Goal: Task Accomplishment & Management: Manage account settings

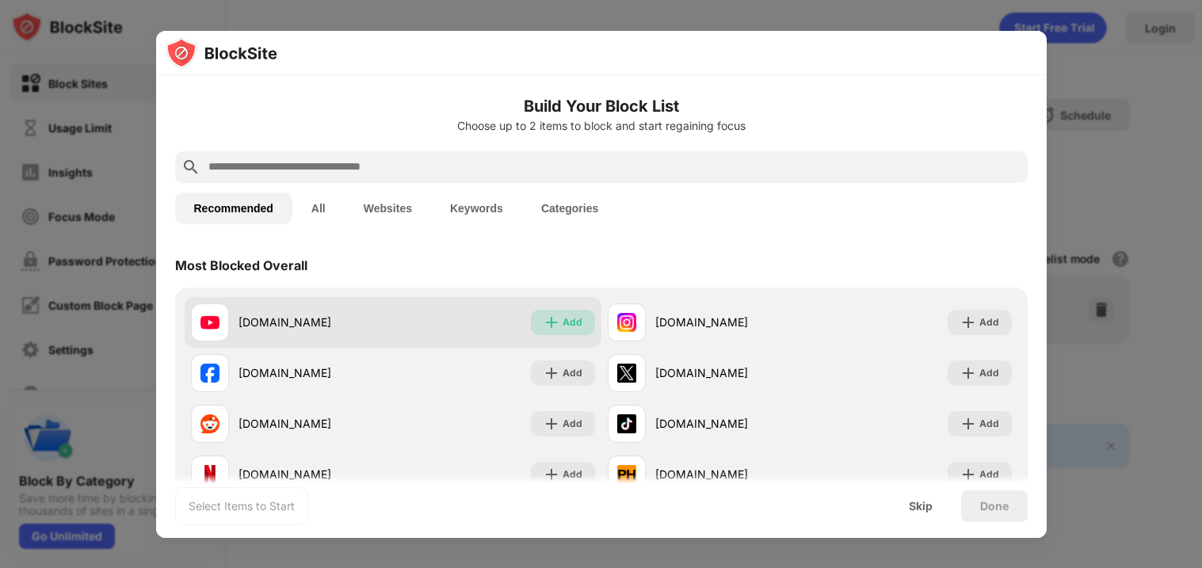
click at [566, 323] on div "Add" at bounding box center [573, 323] width 20 height 16
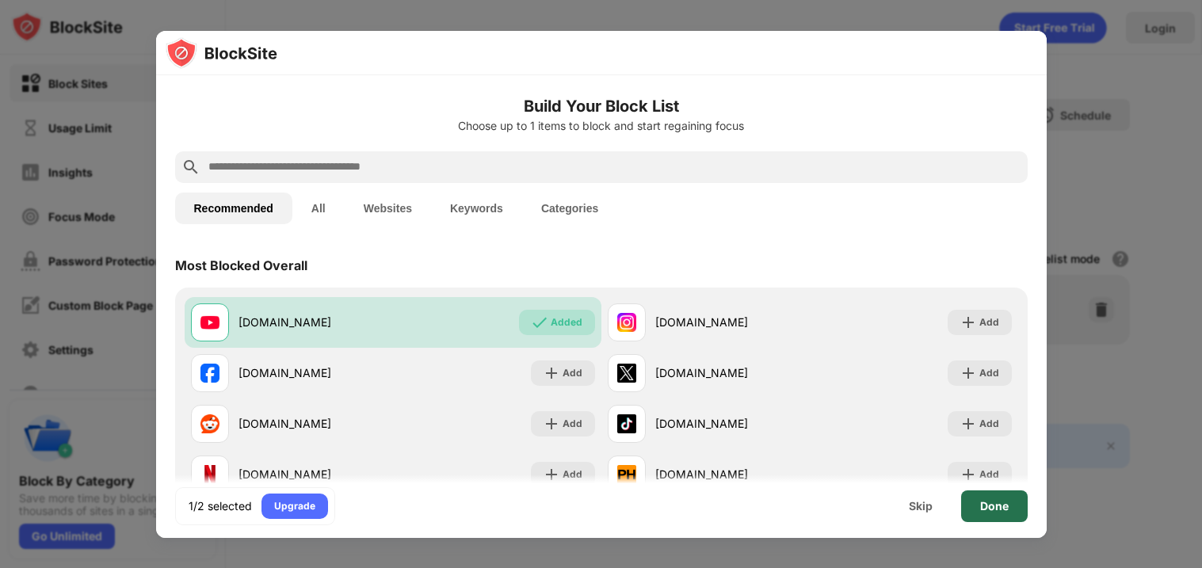
click at [975, 502] on div "Done" at bounding box center [994, 507] width 67 height 32
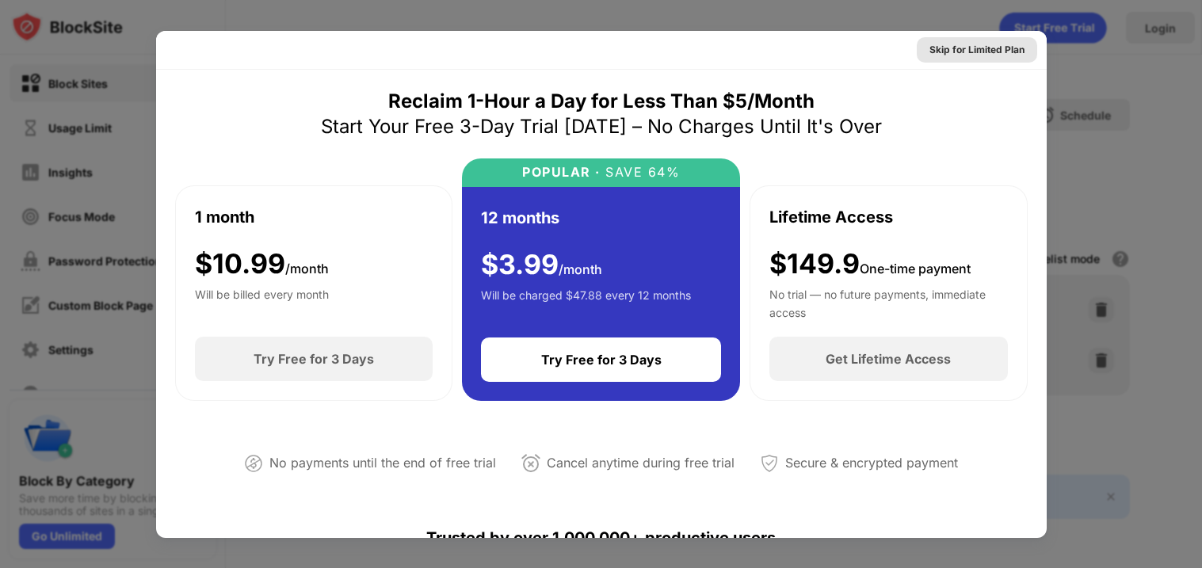
click at [972, 49] on div "Skip for Limited Plan" at bounding box center [977, 50] width 95 height 16
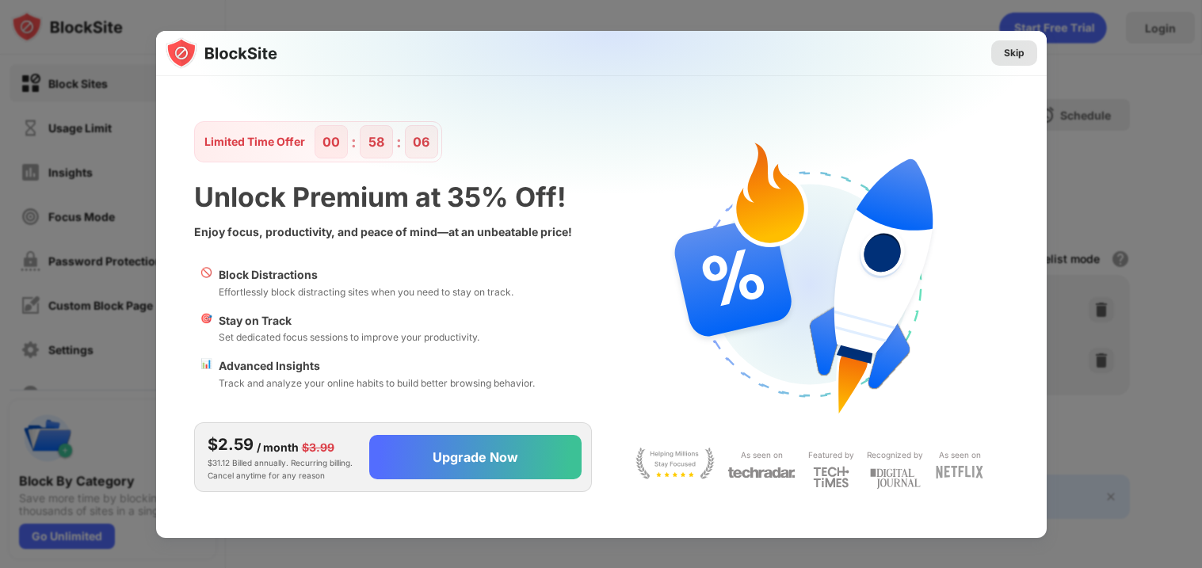
click at [1006, 60] on div "Skip" at bounding box center [1015, 52] width 46 height 25
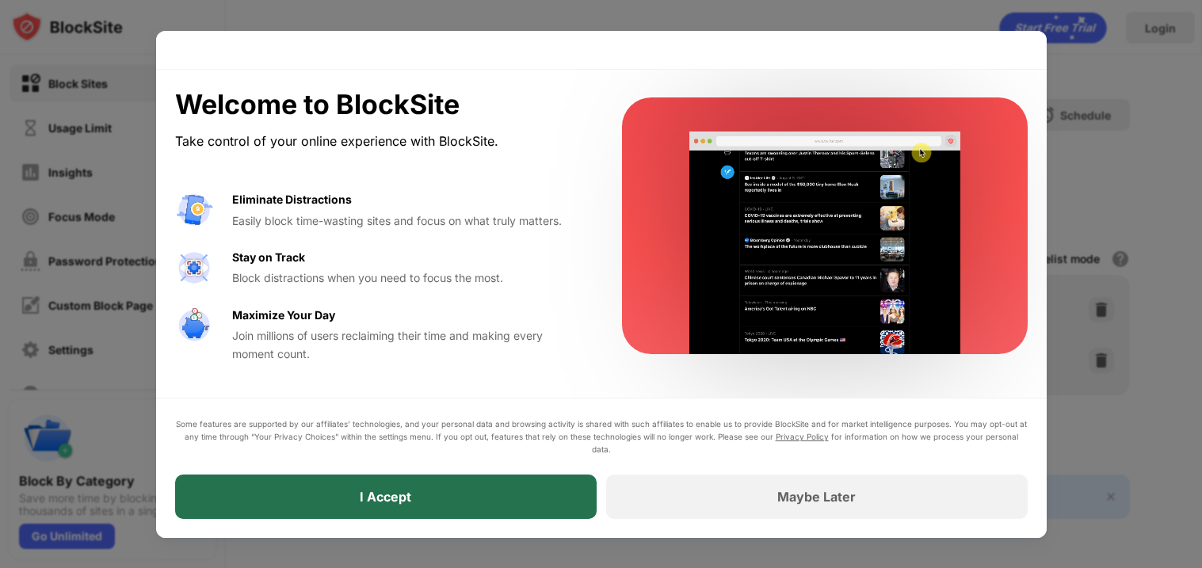
click at [491, 495] on div "I Accept" at bounding box center [386, 497] width 422 height 44
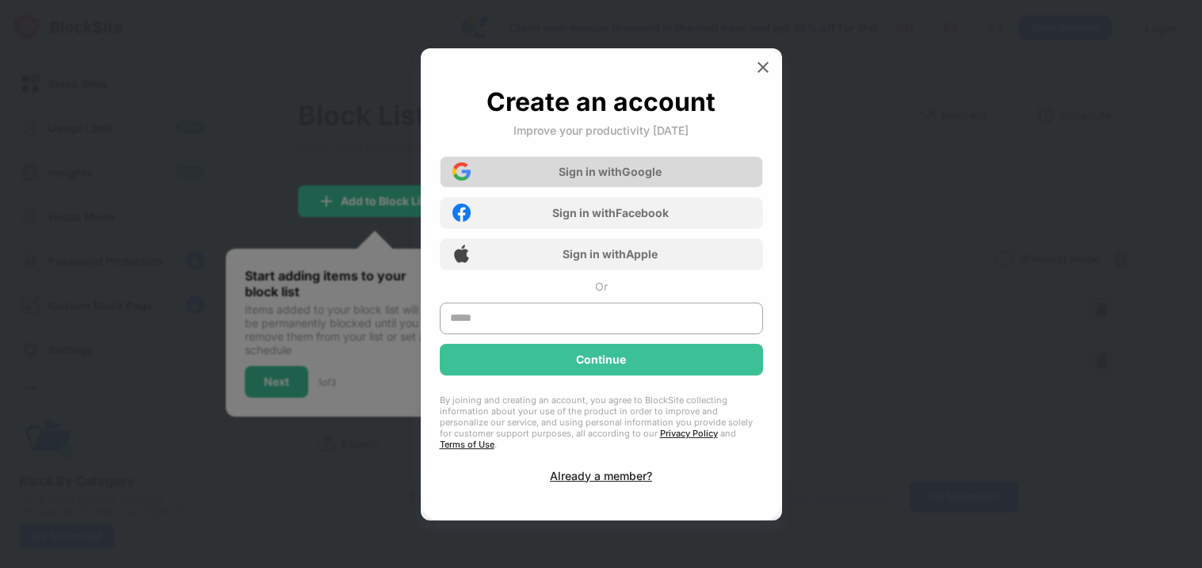
click at [597, 178] on div "Sign in with Google" at bounding box center [610, 171] width 103 height 13
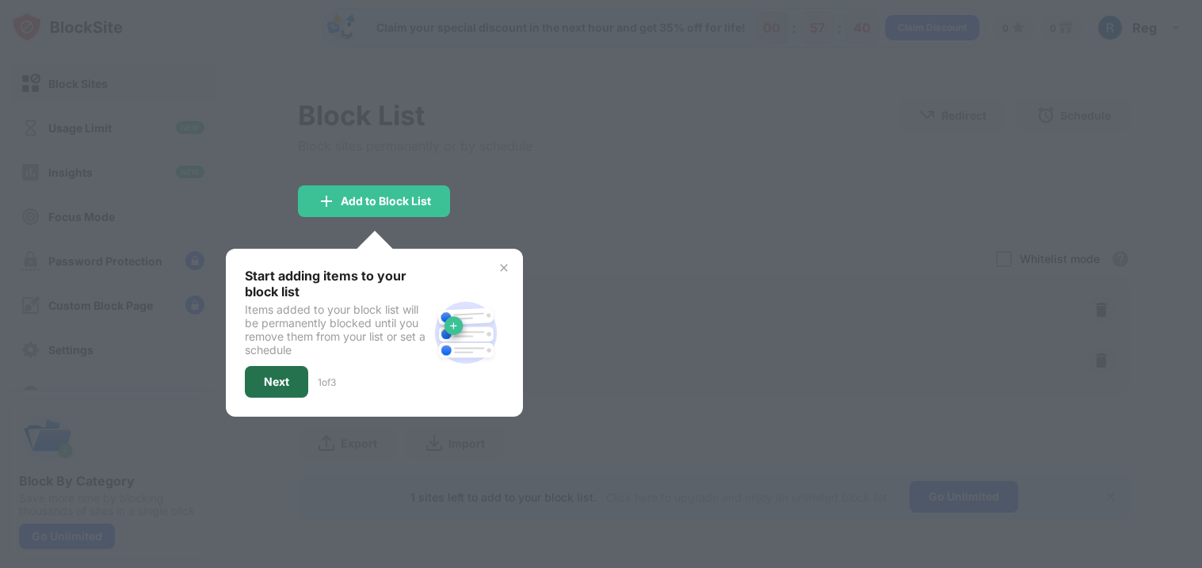
click at [276, 379] on div "Next" at bounding box center [276, 382] width 25 height 13
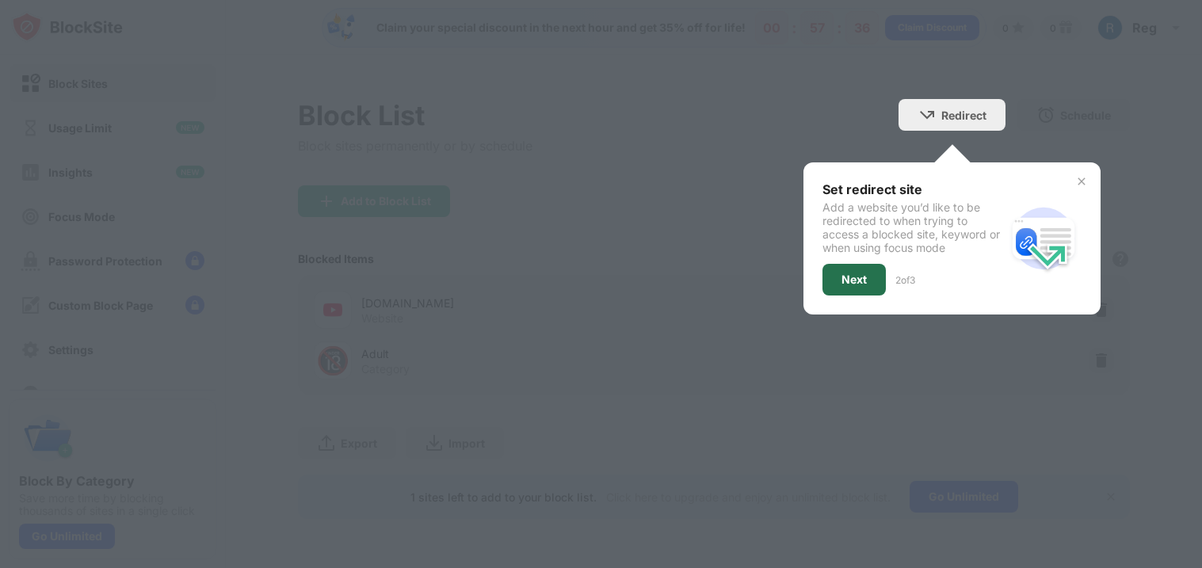
click at [858, 285] on div "Next" at bounding box center [854, 280] width 63 height 32
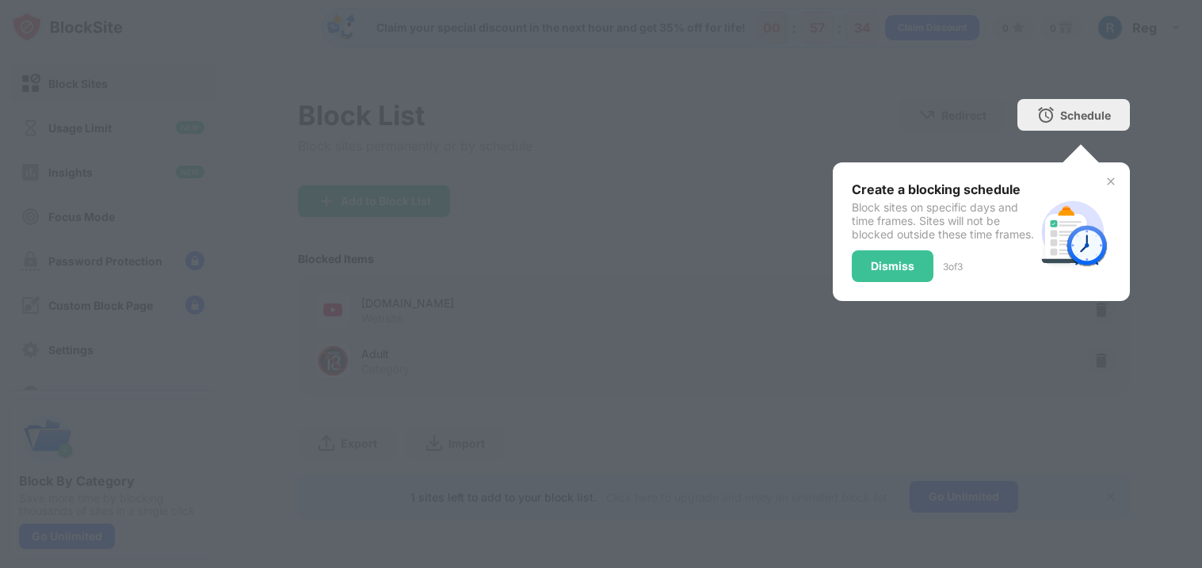
click at [887, 273] on div "Dismiss" at bounding box center [893, 266] width 44 height 13
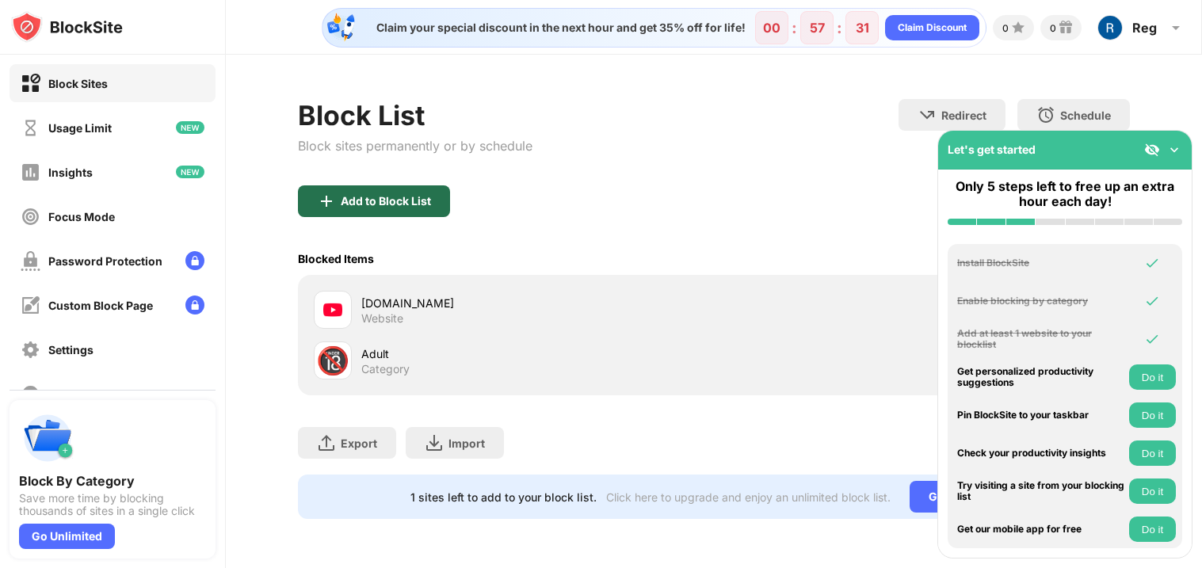
click at [388, 202] on div "Add to Block List" at bounding box center [386, 201] width 90 height 13
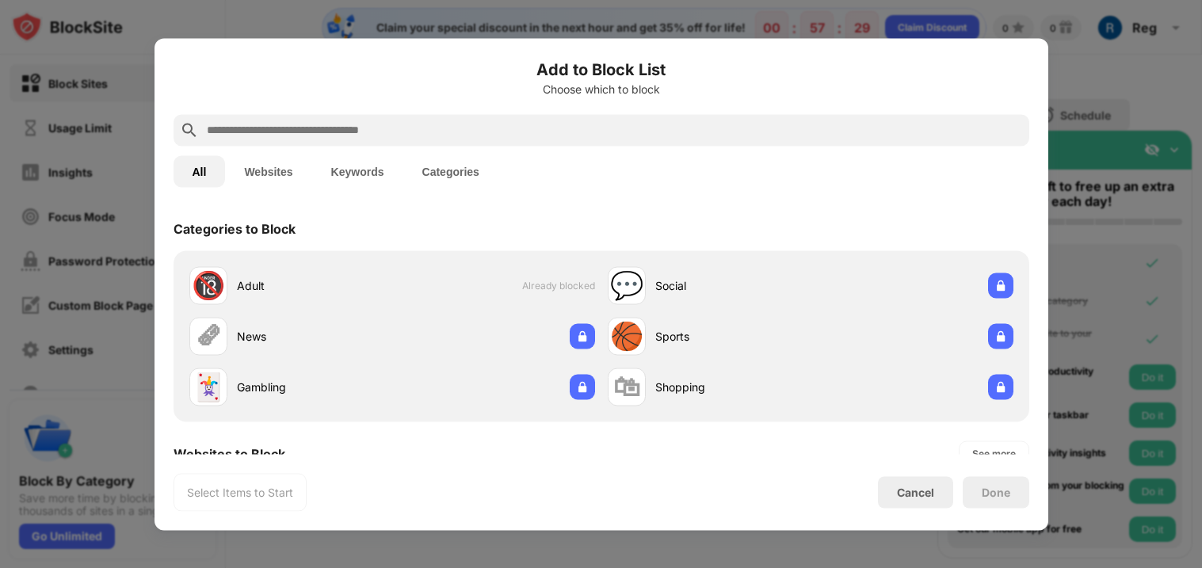
click at [260, 138] on input "text" at bounding box center [614, 129] width 818 height 19
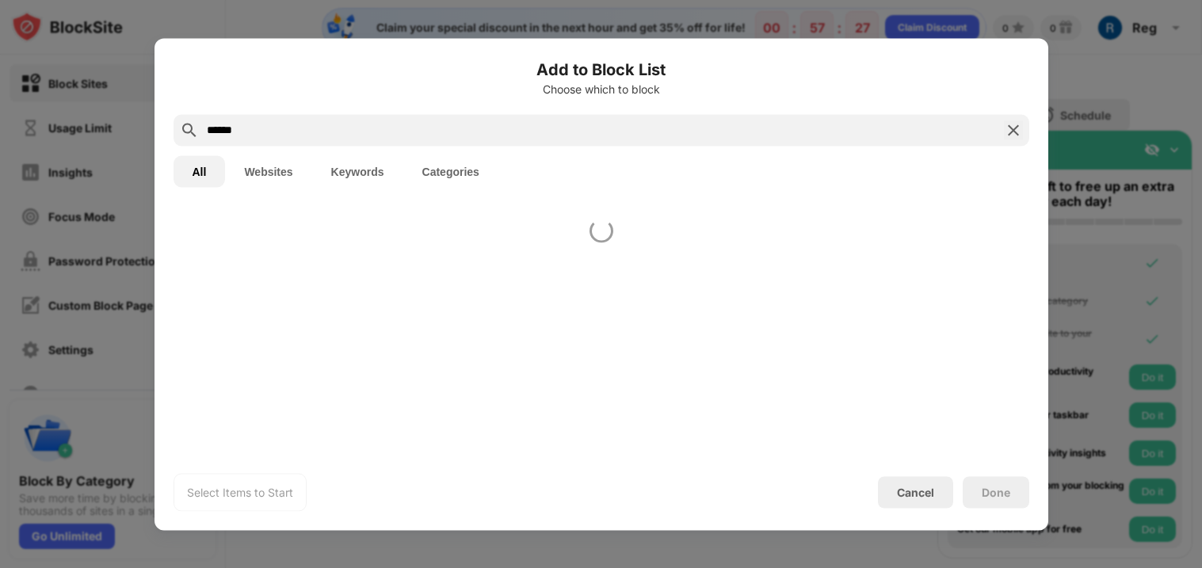
type input "*******"
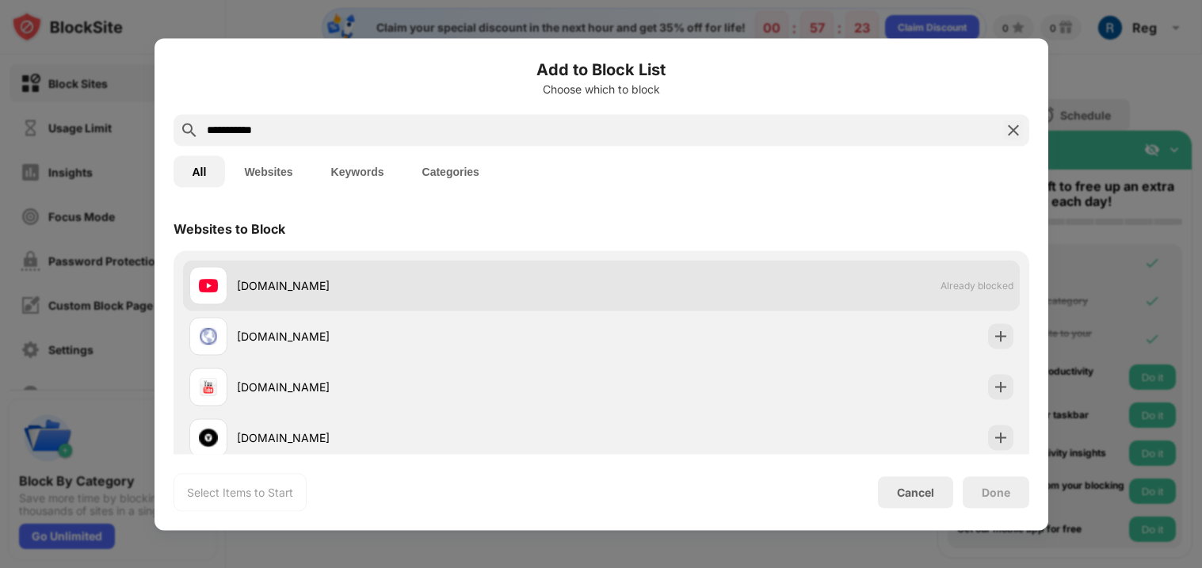
type input "**********"
click at [509, 295] on div "[DOMAIN_NAME]" at bounding box center [395, 285] width 412 height 38
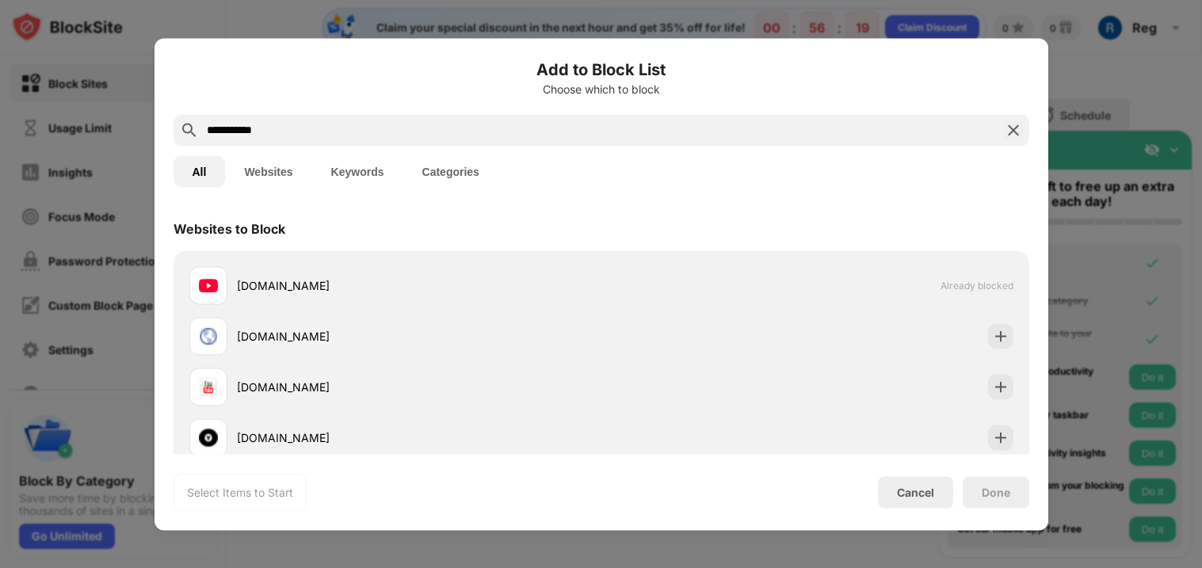
drag, startPoint x: 1085, startPoint y: 121, endPoint x: 1075, endPoint y: 127, distance: 11.7
click at [1085, 122] on div at bounding box center [601, 284] width 1202 height 568
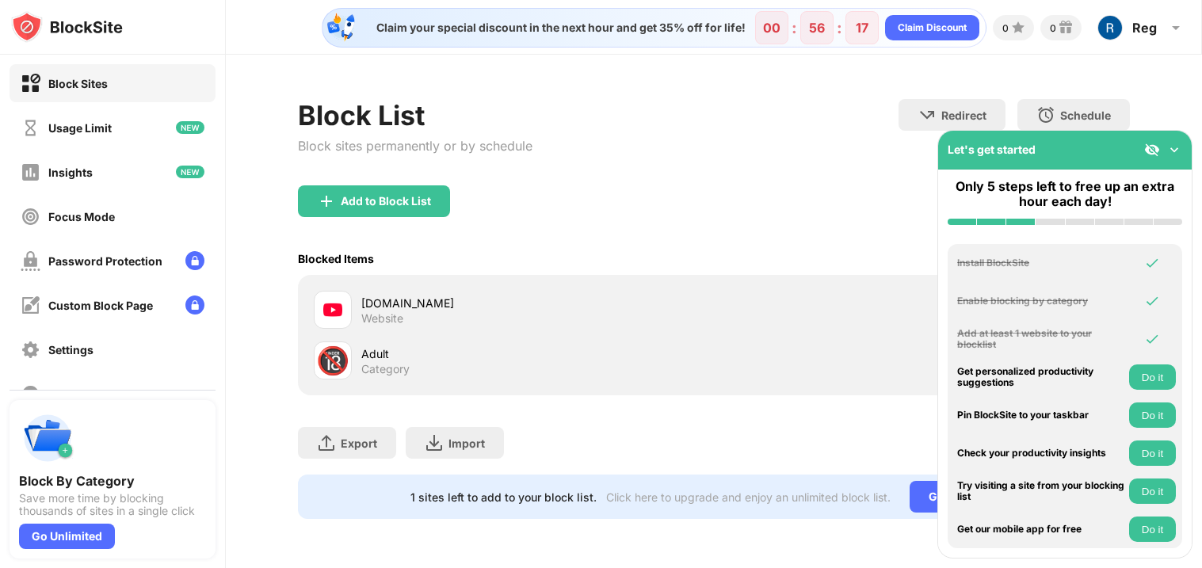
click at [1174, 151] on img at bounding box center [1175, 150] width 16 height 16
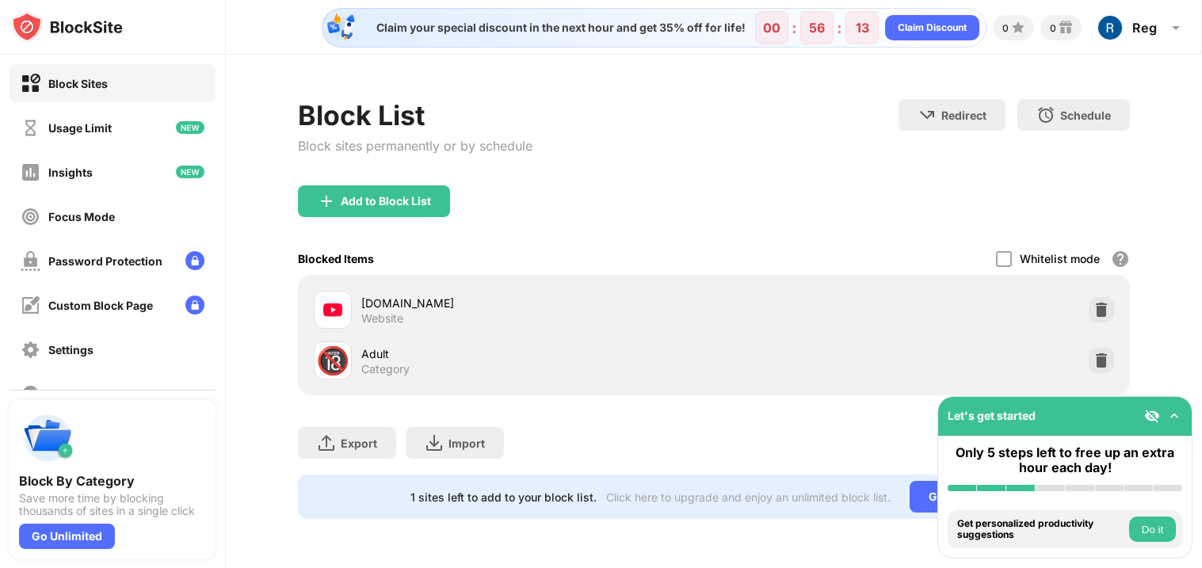
click at [1187, 350] on div "Block List Block sites permanently or by schedule Redirect Choose a site to be …" at bounding box center [714, 309] width 976 height 509
drag, startPoint x: 157, startPoint y: 120, endPoint x: 159, endPoint y: 111, distance: 9.0
click at [159, 117] on div "Usage Limit" at bounding box center [113, 128] width 206 height 38
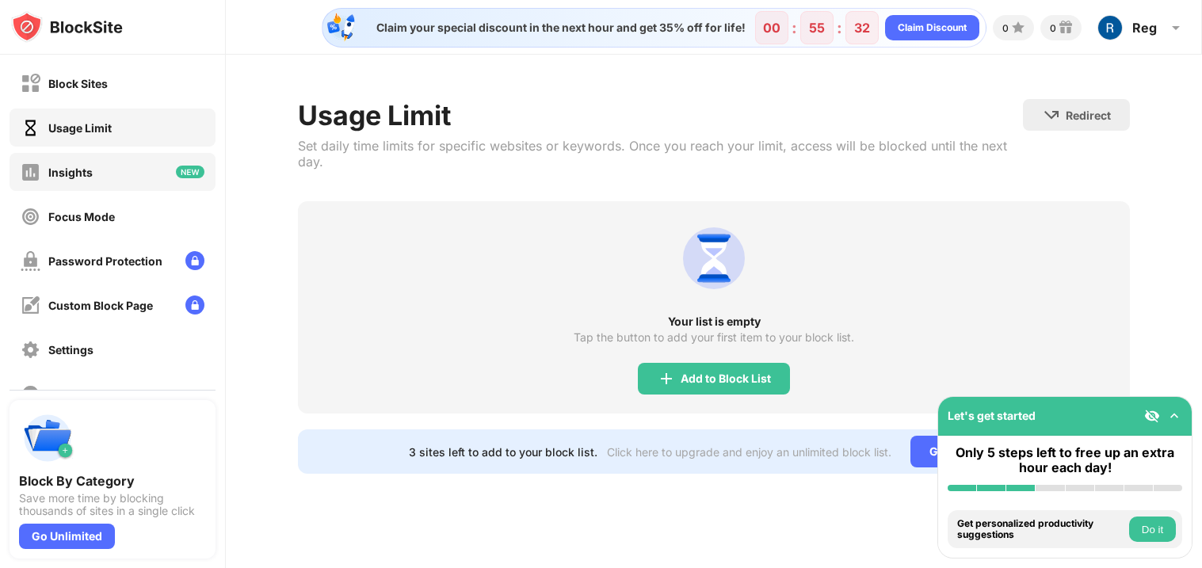
click at [63, 178] on div "Insights" at bounding box center [57, 172] width 72 height 20
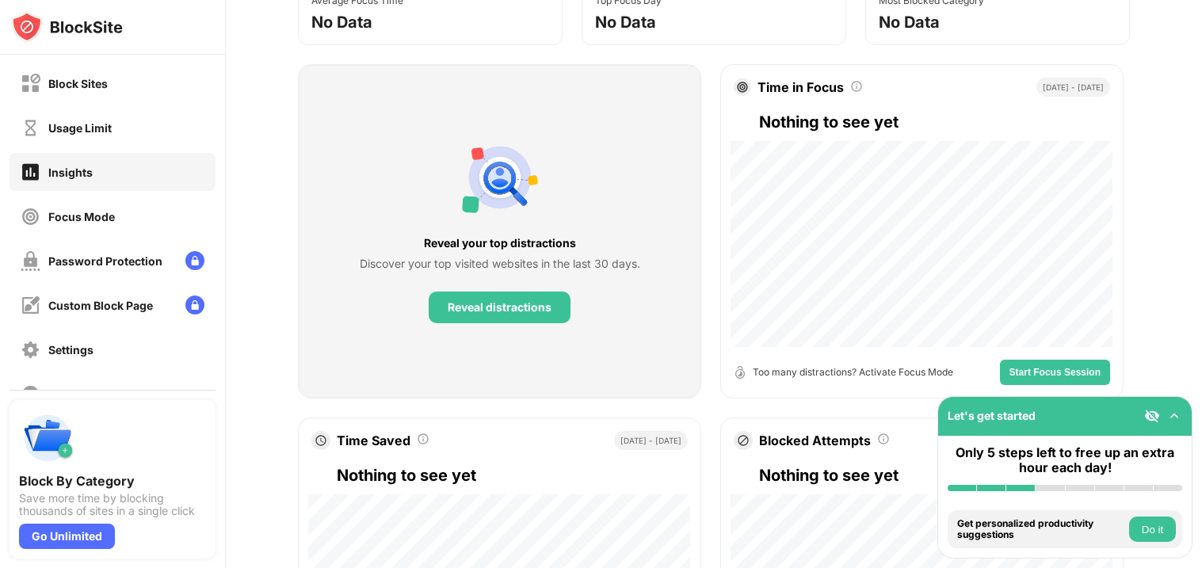
scroll to position [222, 0]
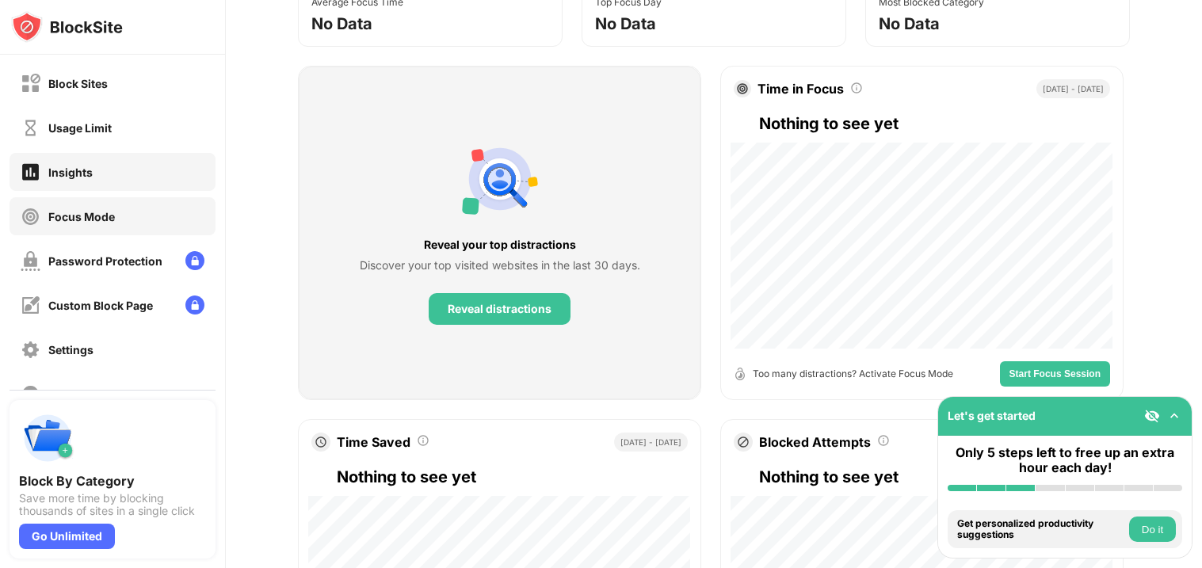
click at [96, 210] on div "Focus Mode" at bounding box center [81, 216] width 67 height 13
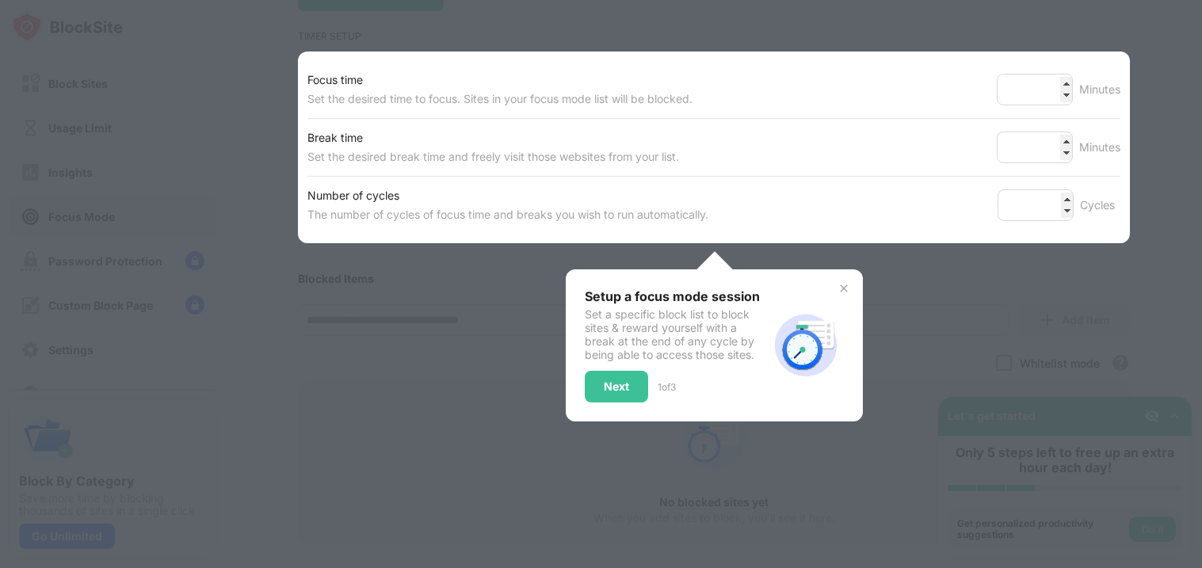
click at [1034, 293] on div at bounding box center [601, 284] width 1202 height 568
click at [841, 285] on img at bounding box center [844, 288] width 13 height 13
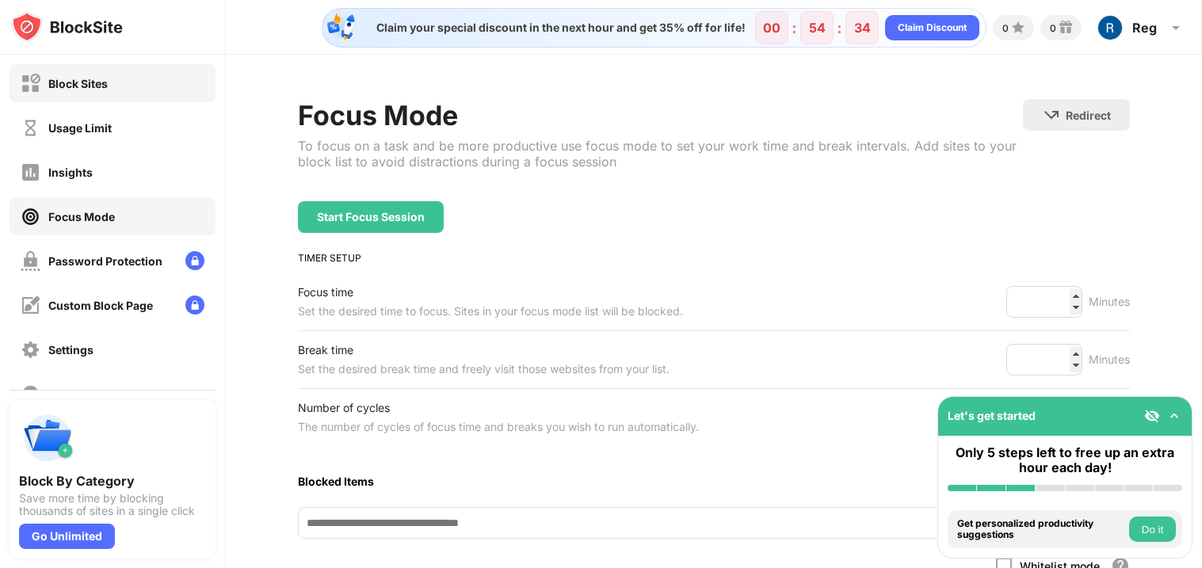
click at [74, 78] on div "Block Sites" at bounding box center [77, 83] width 59 height 13
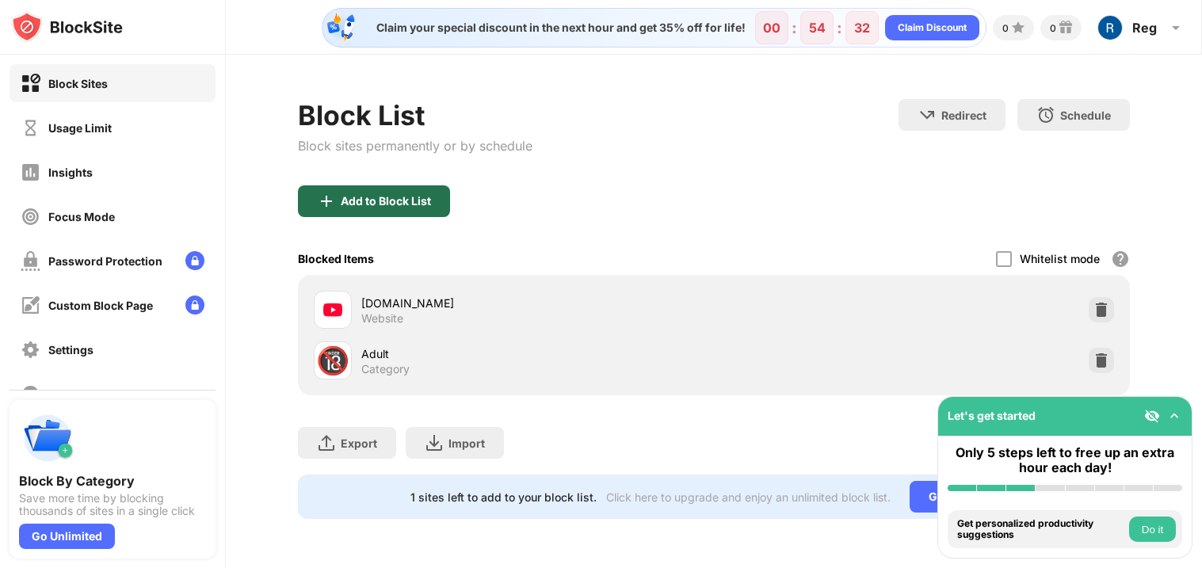
click at [346, 195] on div "Add to Block List" at bounding box center [386, 201] width 90 height 13
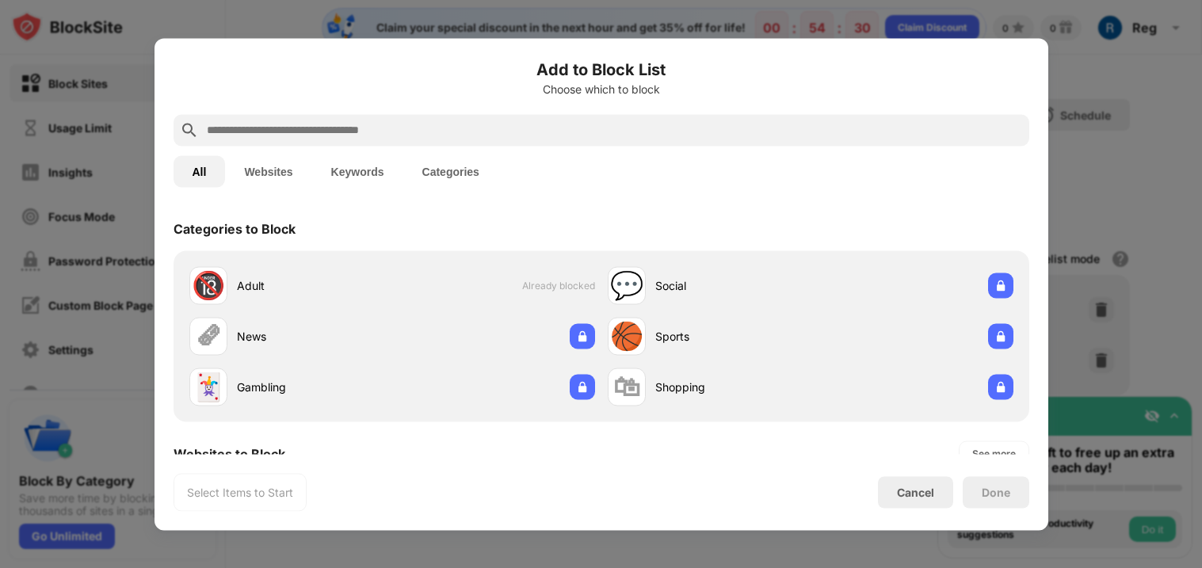
click at [351, 139] on input "text" at bounding box center [614, 129] width 818 height 19
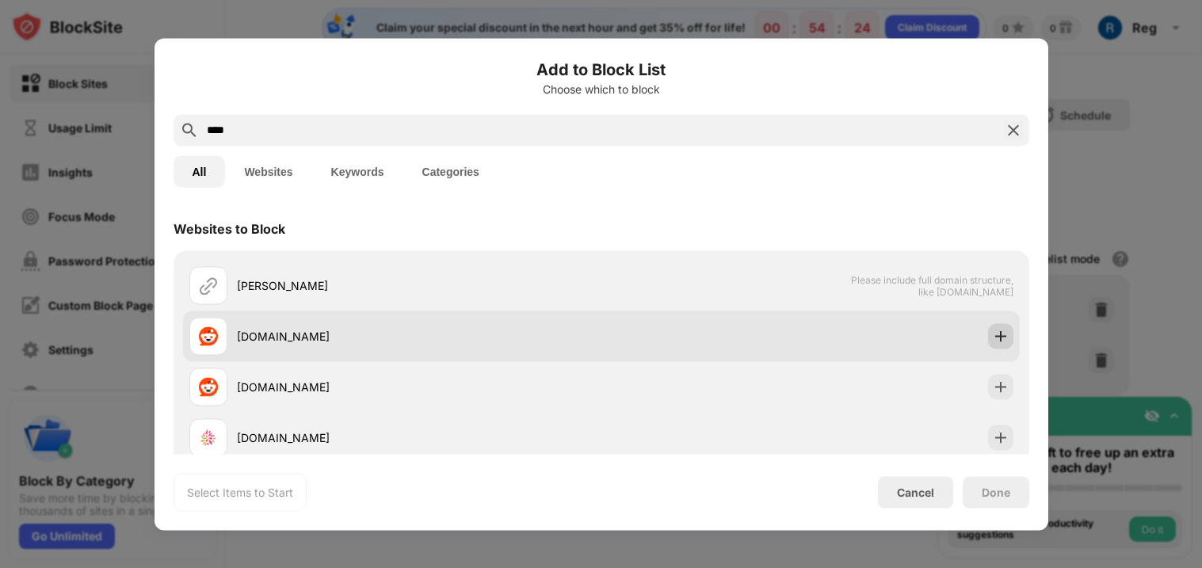
type input "****"
click at [999, 338] on img at bounding box center [1001, 336] width 16 height 16
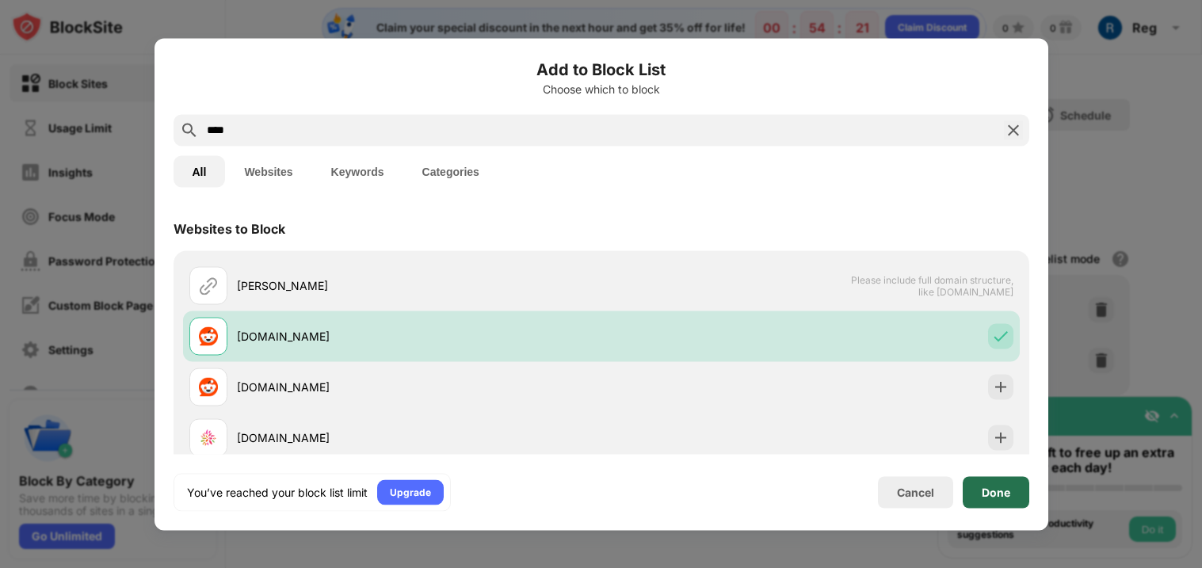
click at [1011, 484] on div "Done" at bounding box center [996, 492] width 67 height 32
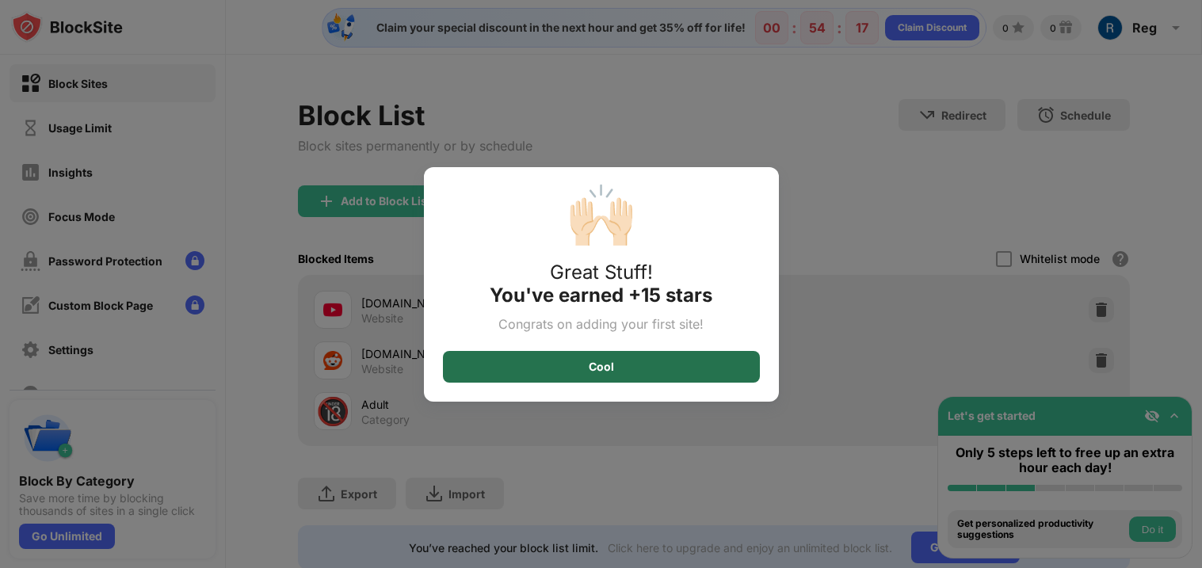
click at [510, 370] on div "Cool" at bounding box center [601, 367] width 317 height 32
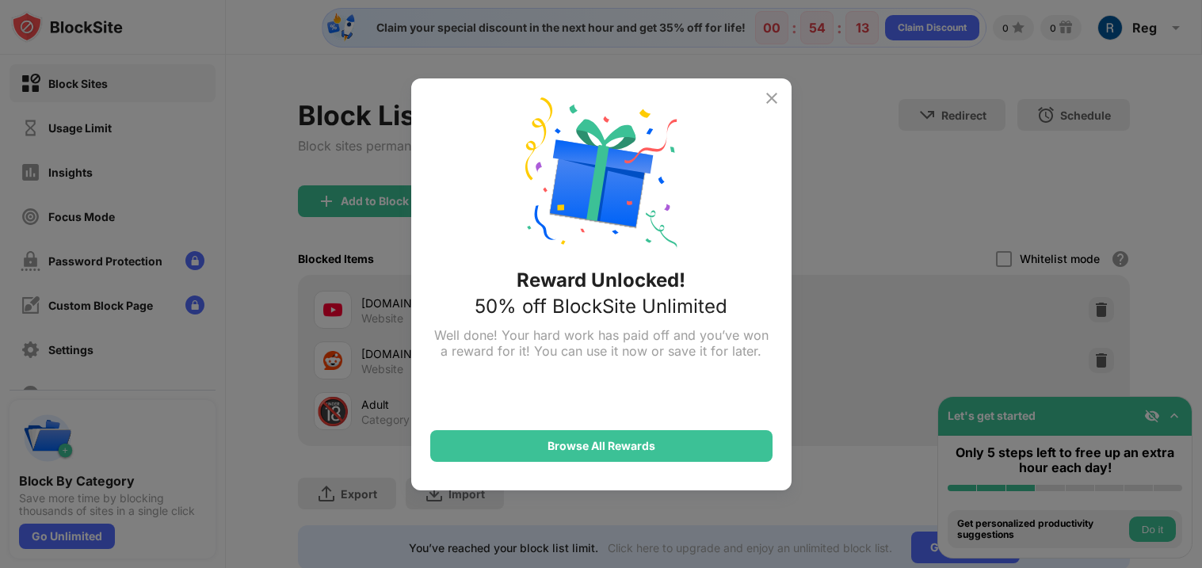
click at [770, 97] on img at bounding box center [771, 98] width 19 height 19
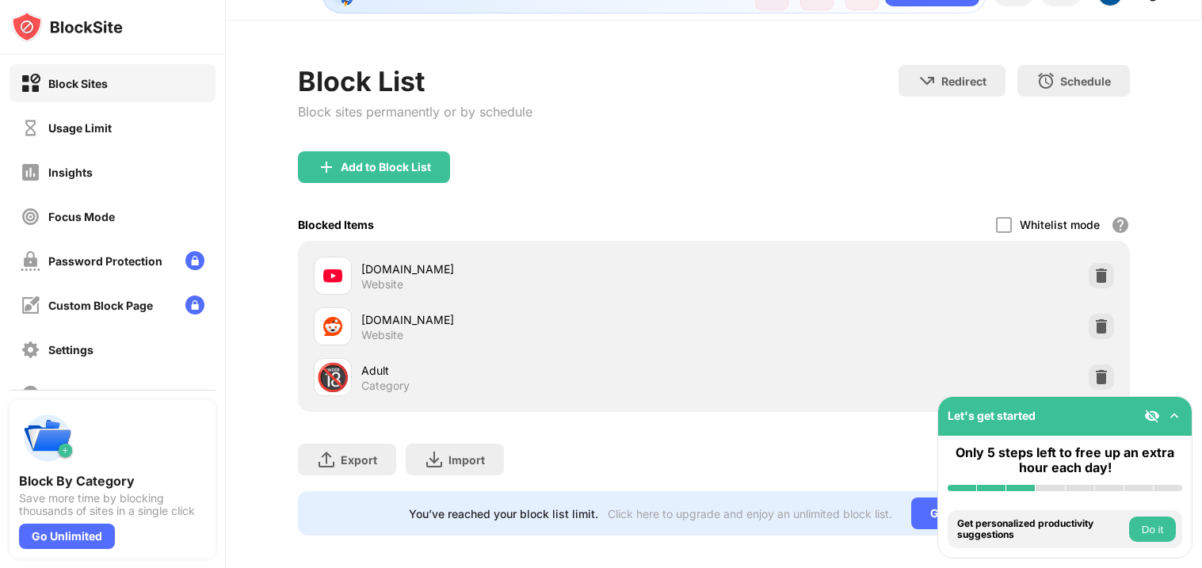
scroll to position [44, 0]
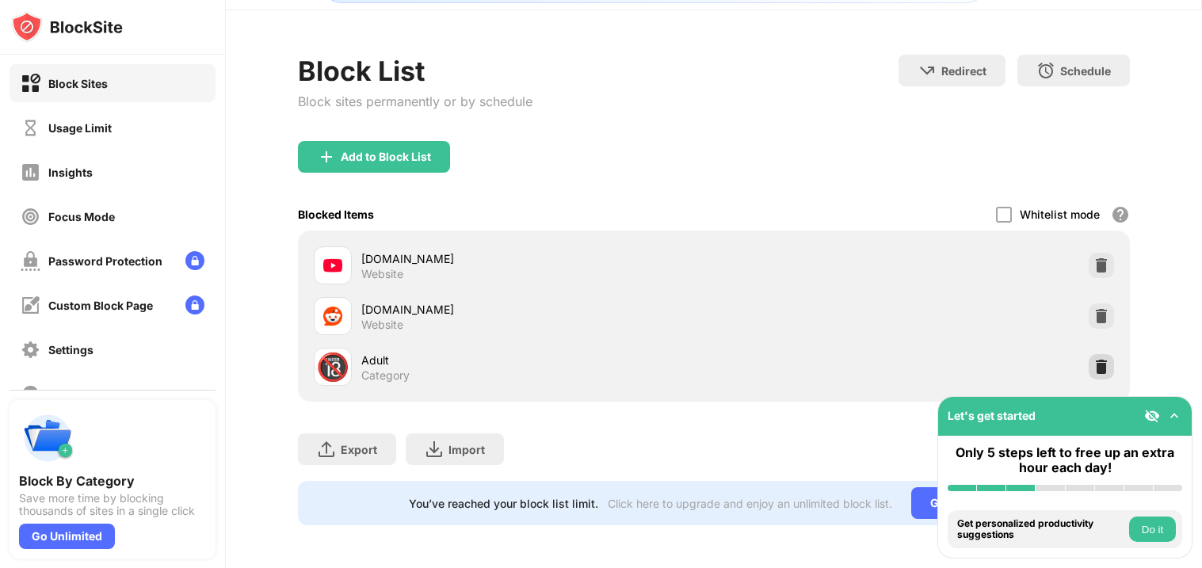
click at [1102, 362] on img at bounding box center [1102, 367] width 16 height 16
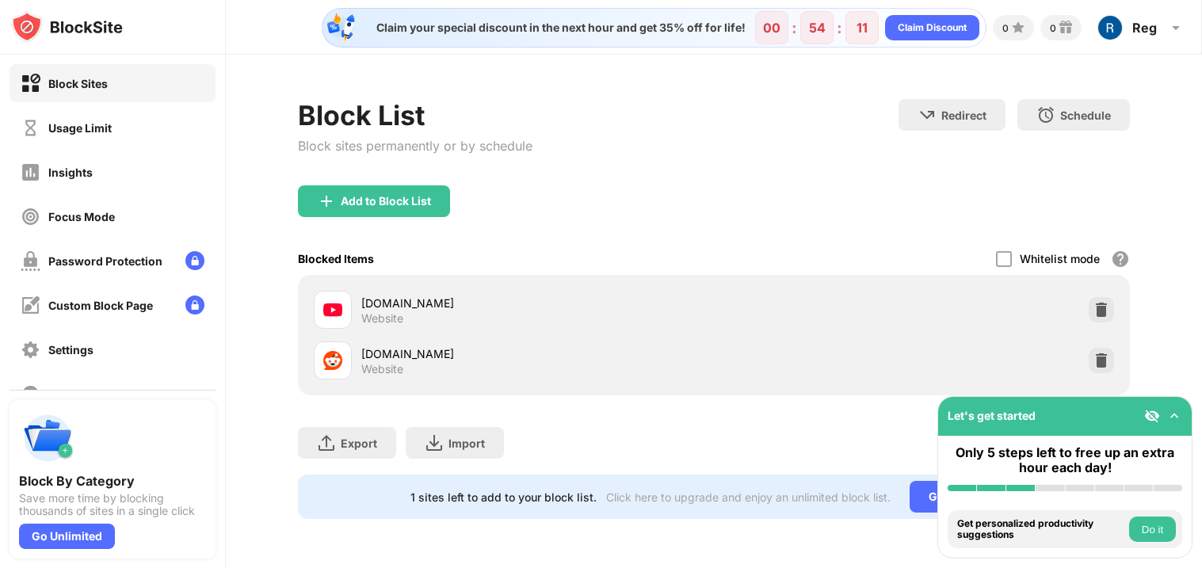
scroll to position [0, 0]
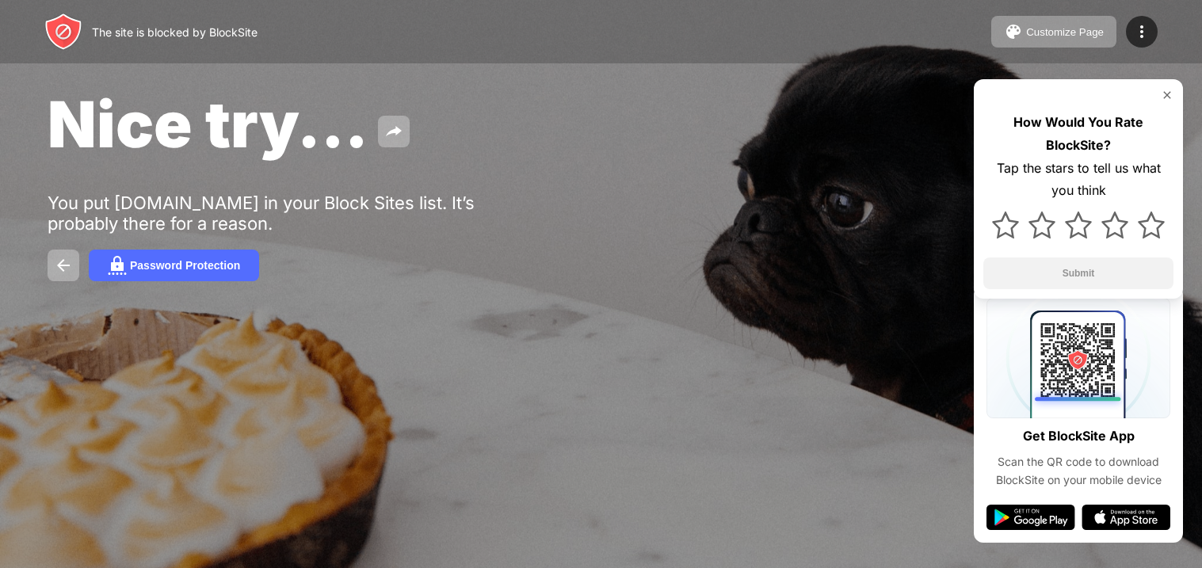
click at [1163, 96] on img at bounding box center [1167, 95] width 13 height 13
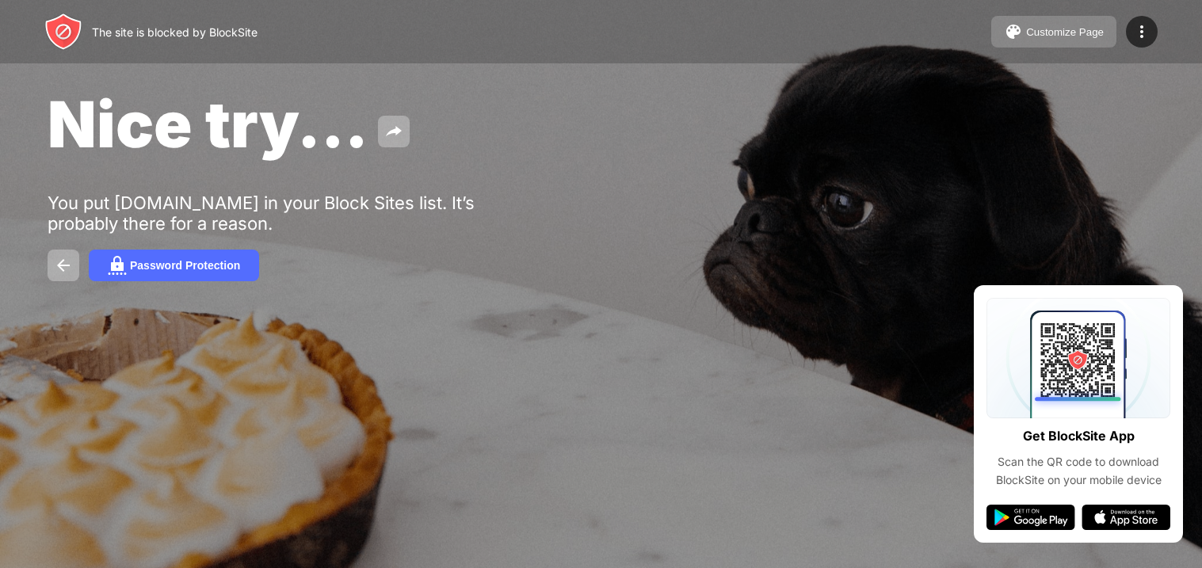
click at [1008, 24] on img at bounding box center [1013, 31] width 19 height 19
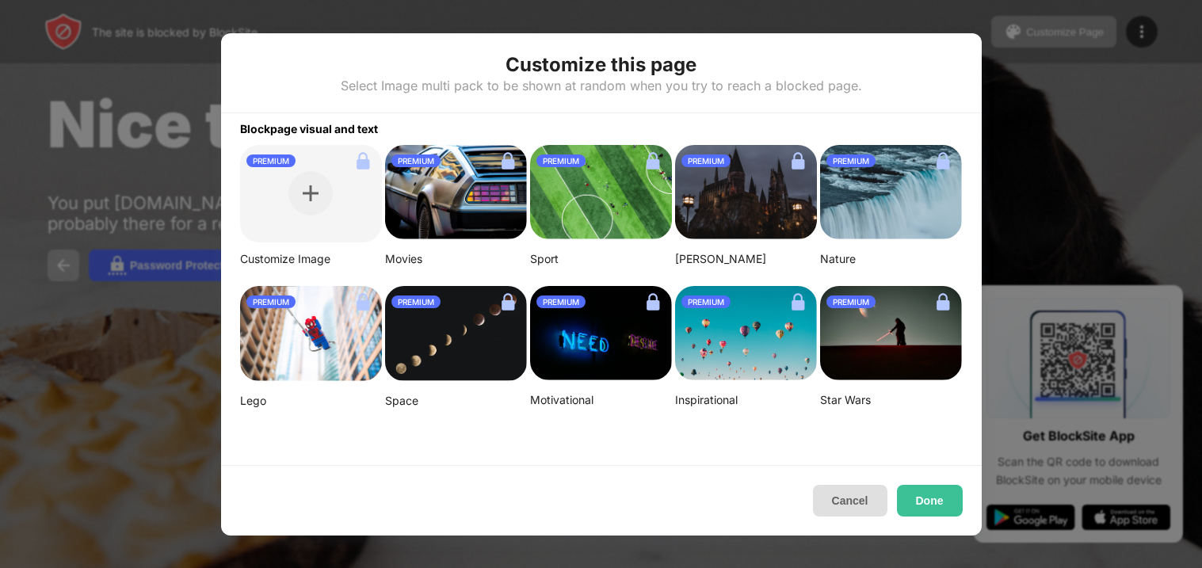
click at [858, 490] on button "Cancel" at bounding box center [850, 501] width 75 height 32
